Goal: Transaction & Acquisition: Download file/media

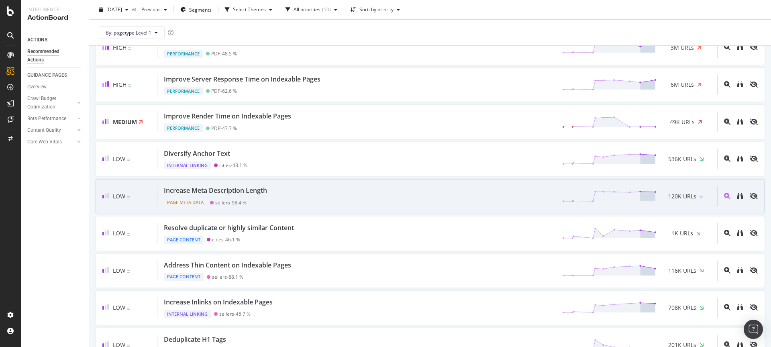
scroll to position [77, 0]
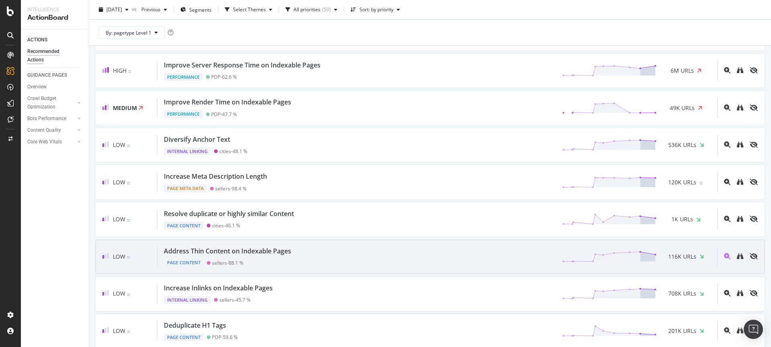
click at [234, 251] on div "Address Thin Content on Indexable Pages" at bounding box center [227, 250] width 127 height 9
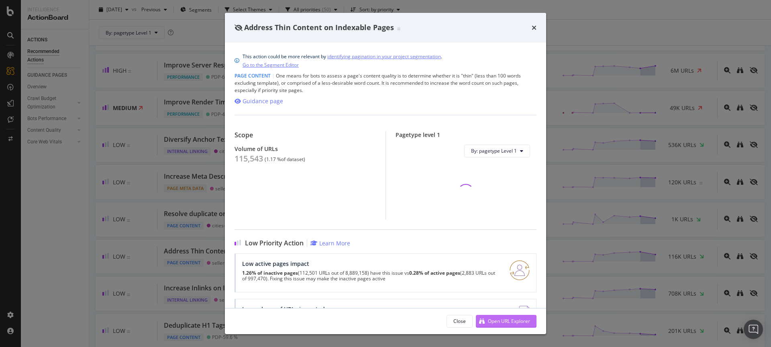
click at [498, 320] on div "Open URL Explorer" at bounding box center [509, 321] width 42 height 7
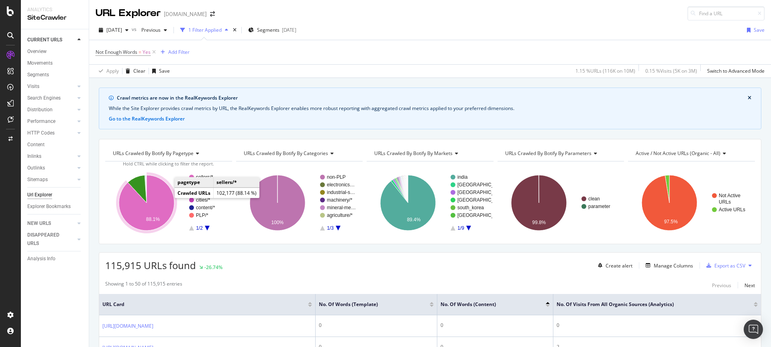
click at [126, 208] on icon "A chart." at bounding box center [146, 202] width 55 height 55
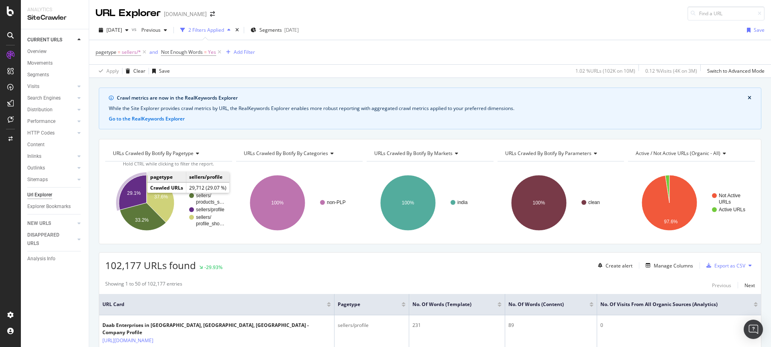
click at [138, 192] on text "29.1%" at bounding box center [134, 193] width 14 height 6
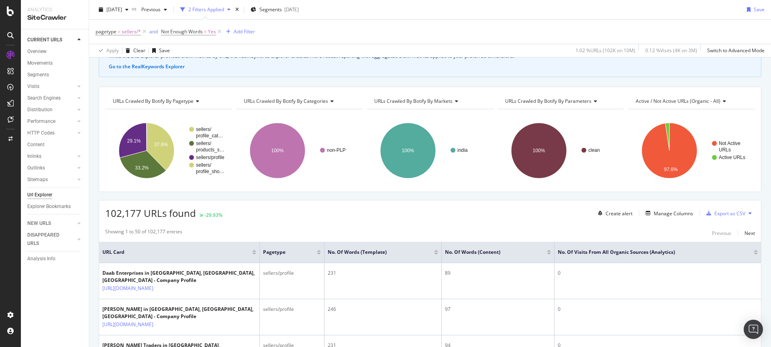
scroll to position [54, 0]
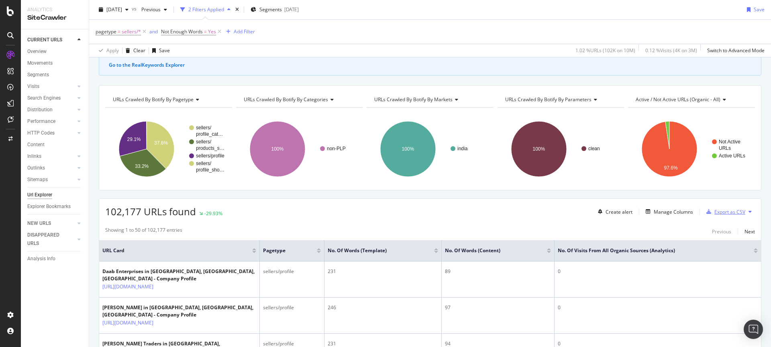
click at [727, 212] on div "Export as CSV" at bounding box center [729, 211] width 31 height 7
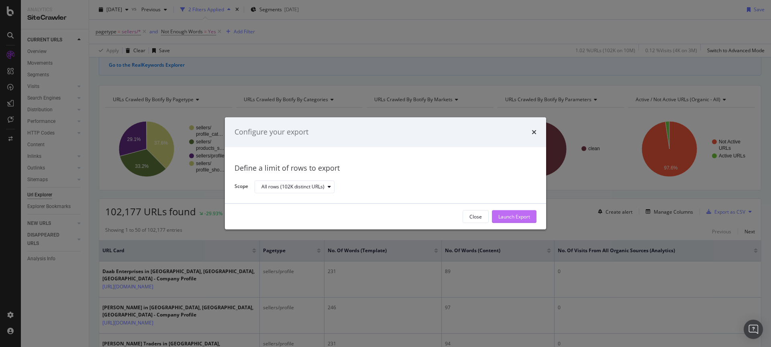
click at [521, 218] on div "Launch Export" at bounding box center [514, 216] width 32 height 7
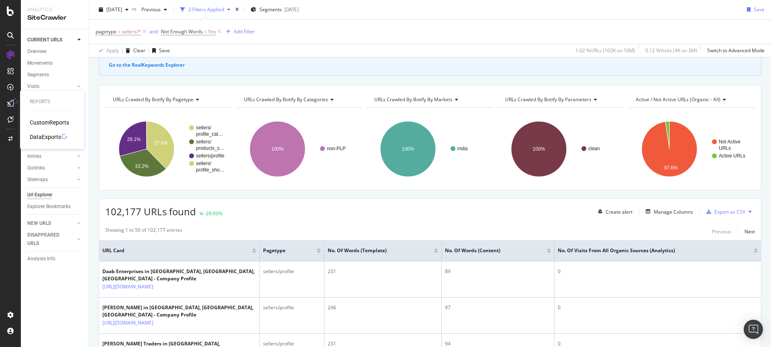
click at [58, 137] on div "DataExports" at bounding box center [45, 137] width 31 height 8
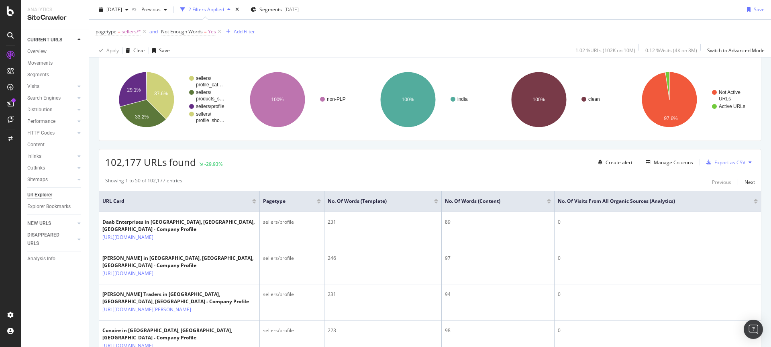
scroll to position [134, 0]
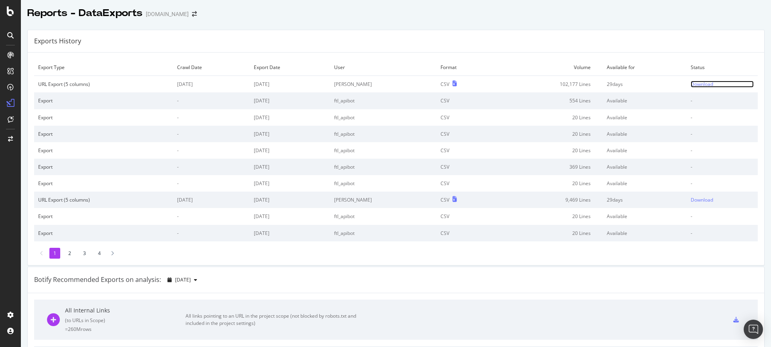
click at [690, 83] on div "Download" at bounding box center [701, 84] width 22 height 7
